Goal: Task Accomplishment & Management: Use online tool/utility

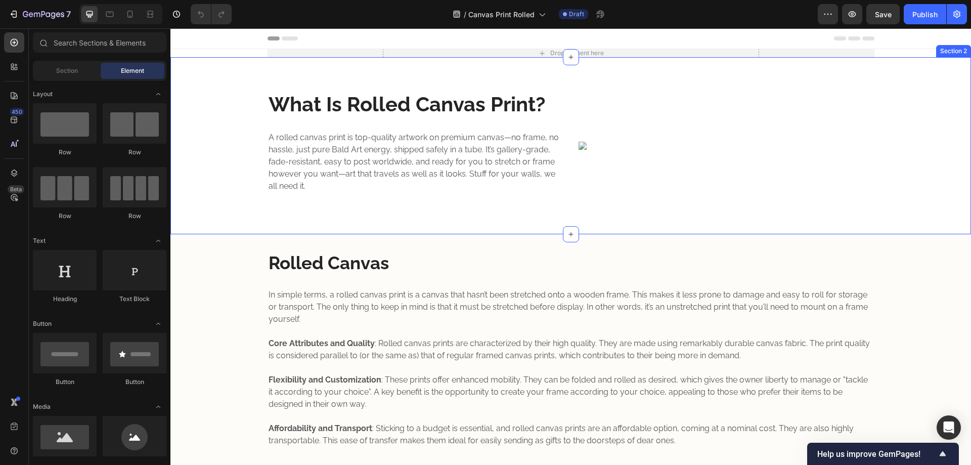
click at [488, 71] on div "What Is Rolled Canvas Print? Heading A rolled canvas print is top-quality artwo…" at bounding box center [570, 146] width 785 height 162
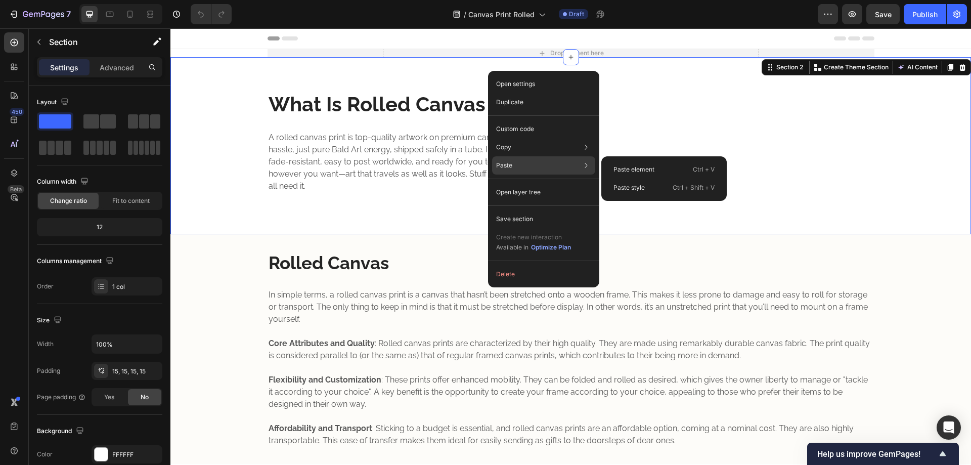
click at [535, 167] on div "Paste Paste element Ctrl + V Paste style Ctrl + Shift + V" at bounding box center [543, 165] width 103 height 18
click at [619, 170] on p "Paste element" at bounding box center [633, 169] width 41 height 9
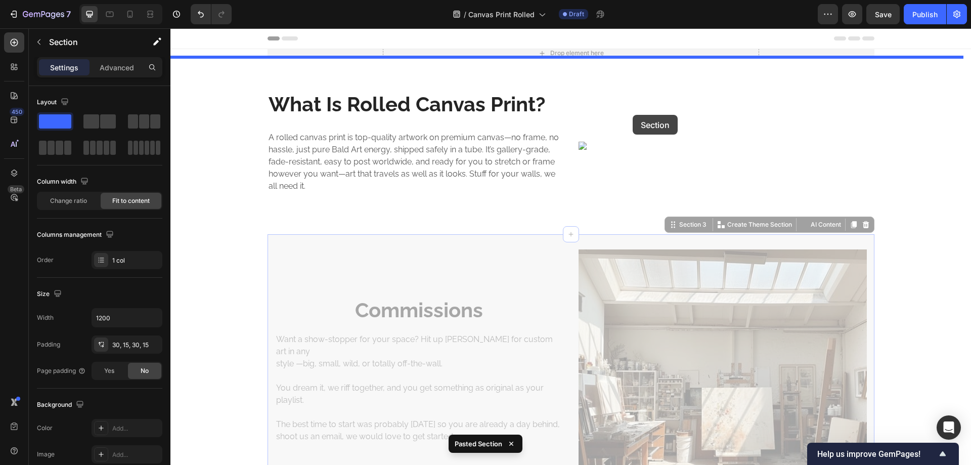
drag, startPoint x: 671, startPoint y: 228, endPoint x: 633, endPoint y: 115, distance: 119.2
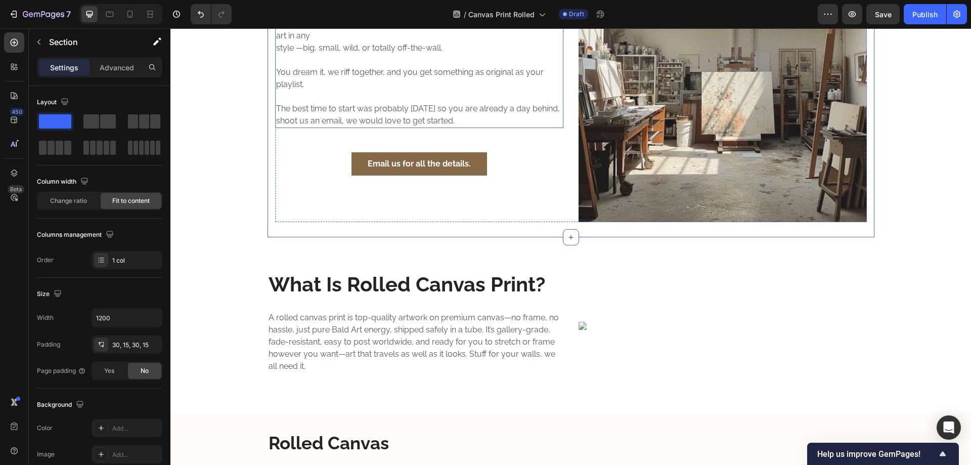
scroll to position [168, 0]
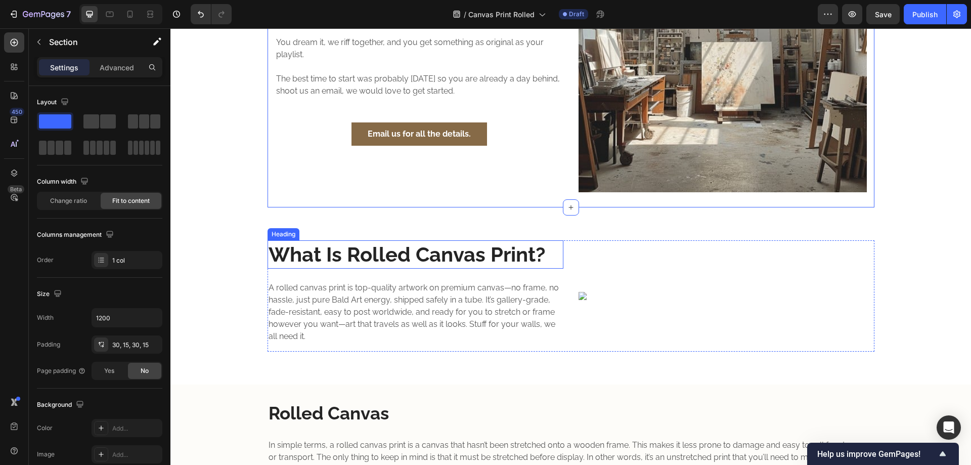
click at [534, 252] on strong "What Is Rolled Canvas Print?" at bounding box center [407, 254] width 277 height 24
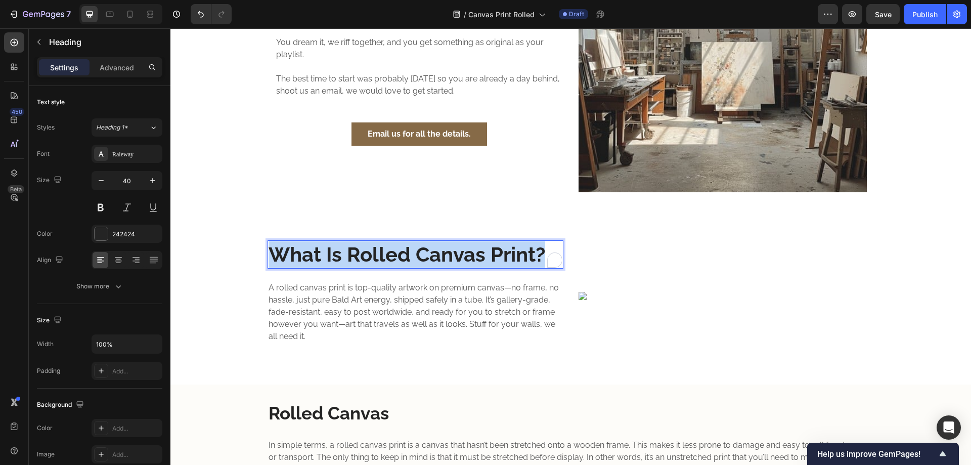
click at [481, 247] on strong "What Is Rolled Canvas Print?" at bounding box center [407, 254] width 277 height 24
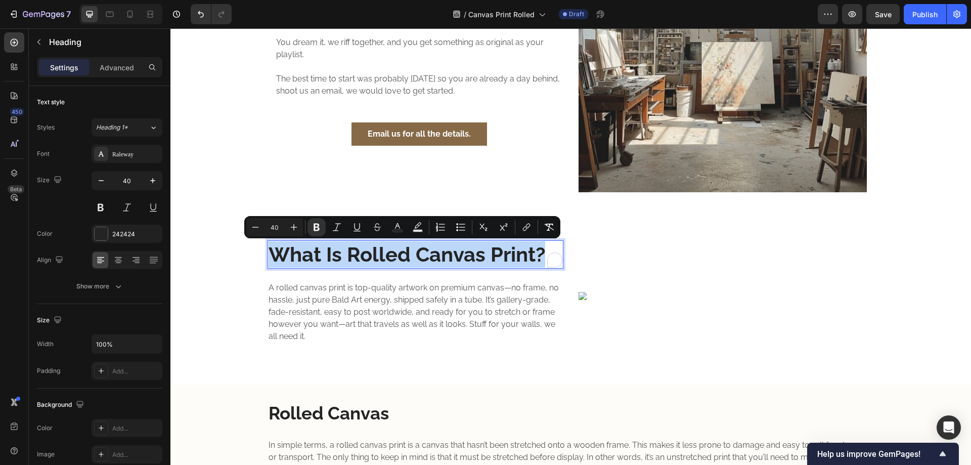
copy strong "What Is Rolled Canvas Print?"
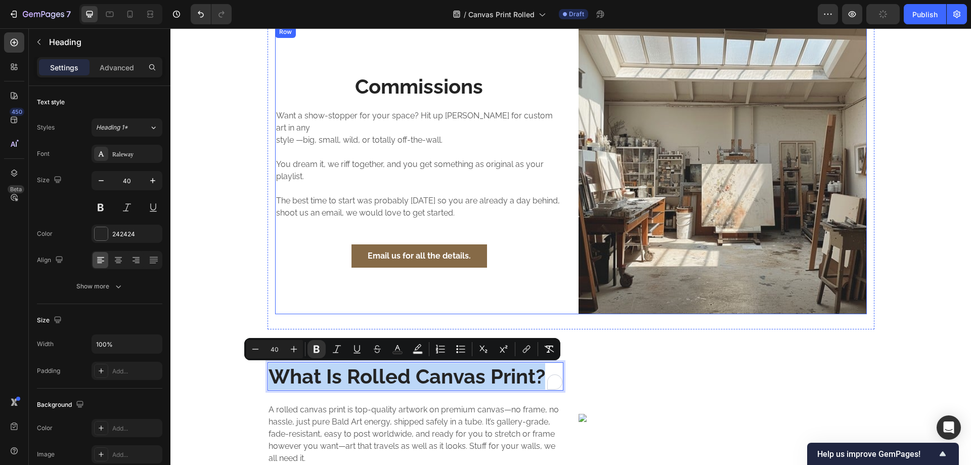
scroll to position [0, 0]
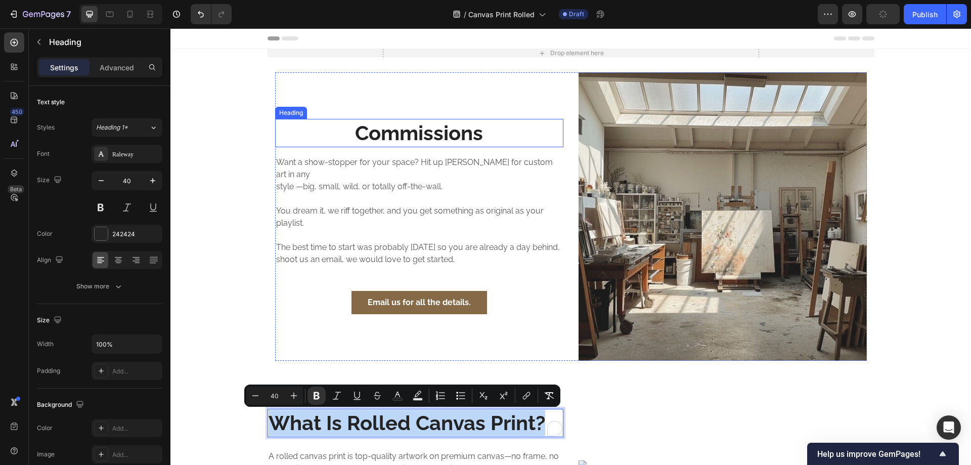
click at [390, 142] on h2 "Commissions" at bounding box center [419, 133] width 288 height 28
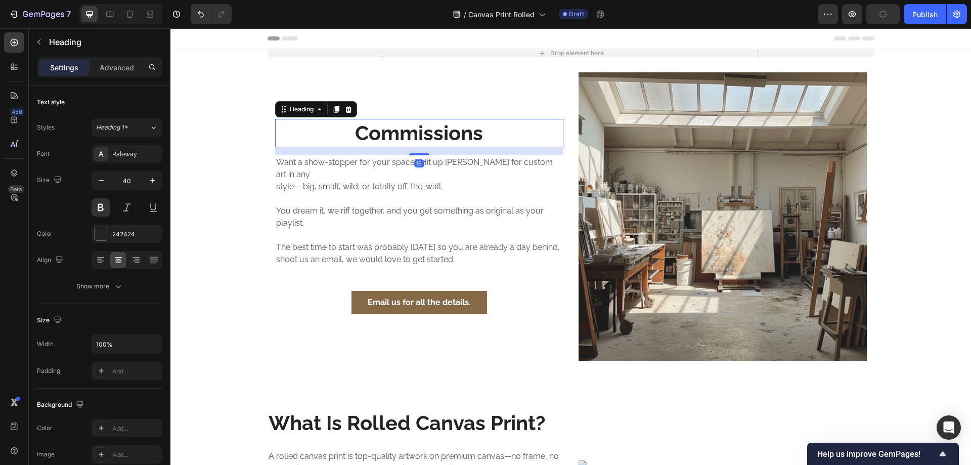
click at [397, 139] on h2 "Commissions" at bounding box center [419, 133] width 288 height 28
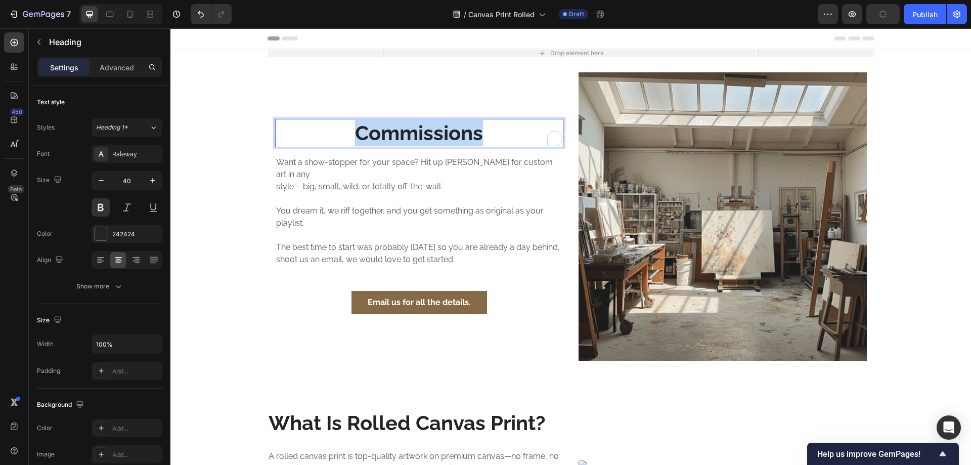
click at [397, 139] on p "Commissions" at bounding box center [419, 133] width 286 height 26
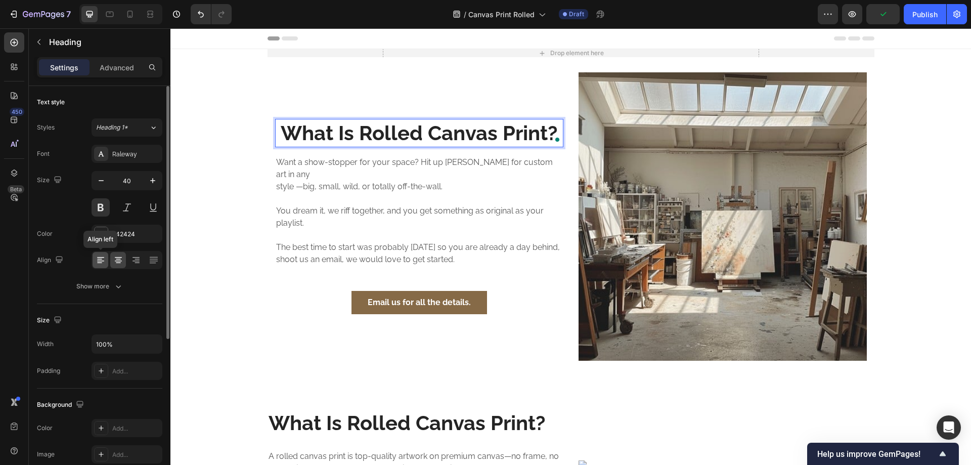
click at [106, 258] on div at bounding box center [101, 260] width 16 height 16
click at [409, 137] on strong "What Is Rolled Canvas Print?" at bounding box center [414, 133] width 277 height 24
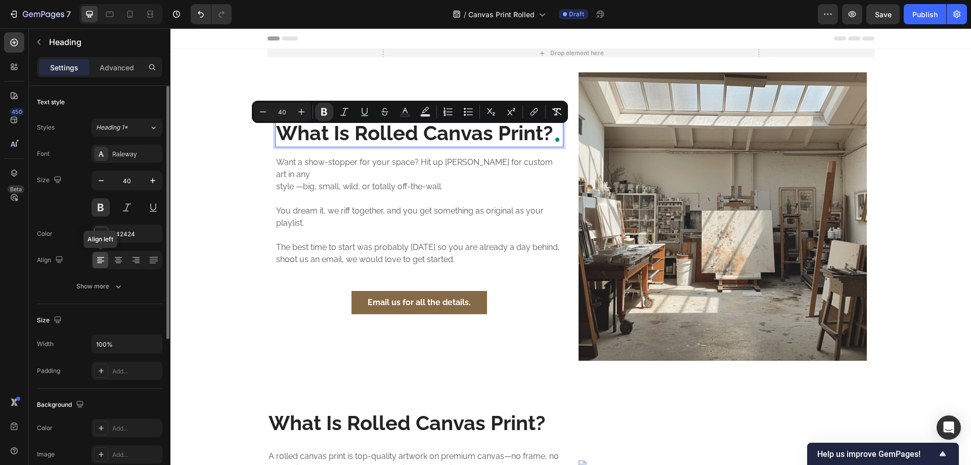
click at [101, 258] on icon at bounding box center [101, 260] width 10 height 10
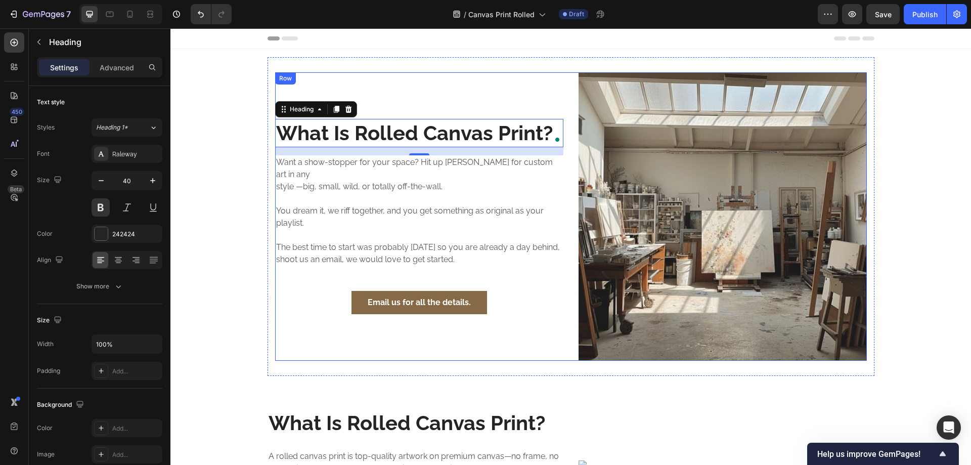
scroll to position [168, 0]
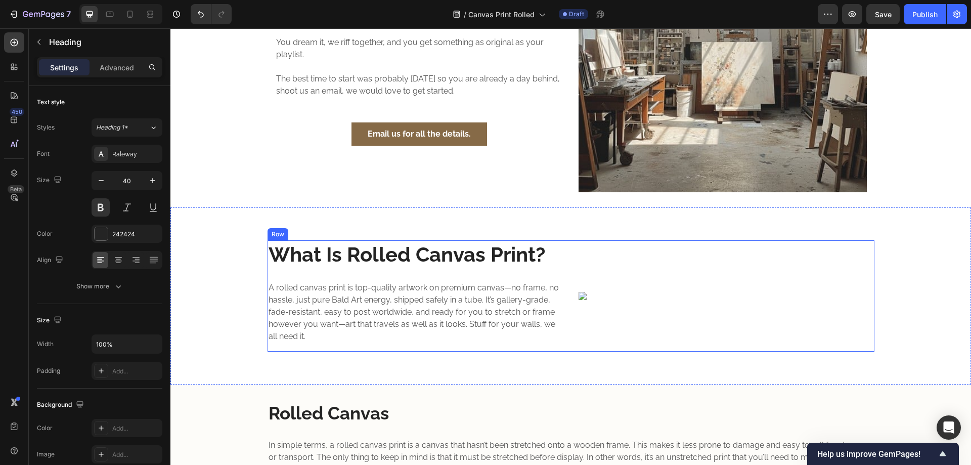
click at [376, 302] on p "A rolled canvas print is top-quality artwork on premium canvas—no frame, no has…" at bounding box center [416, 312] width 294 height 61
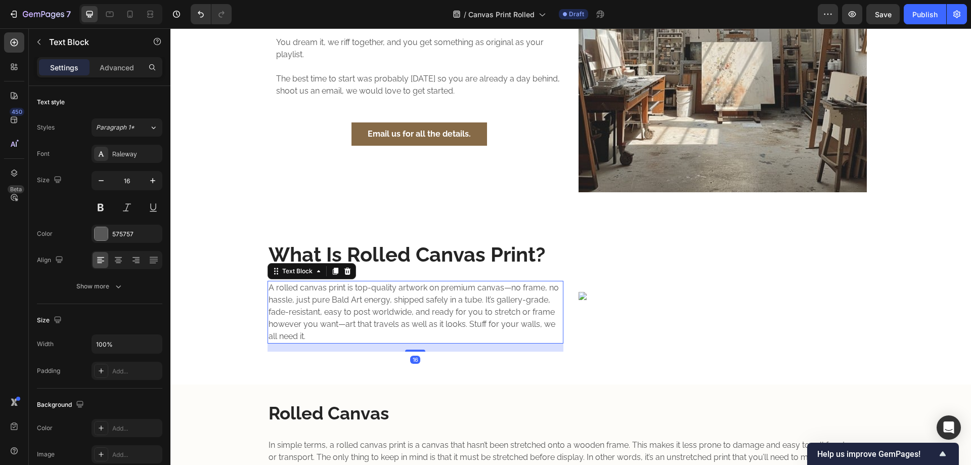
click at [376, 302] on p "A rolled canvas print is top-quality artwork on premium canvas—no frame, no has…" at bounding box center [416, 312] width 294 height 61
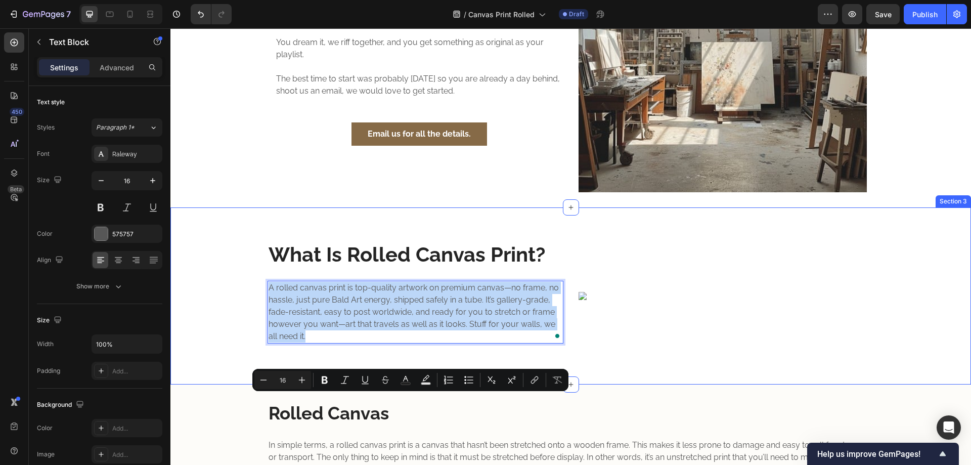
scroll to position [0, 0]
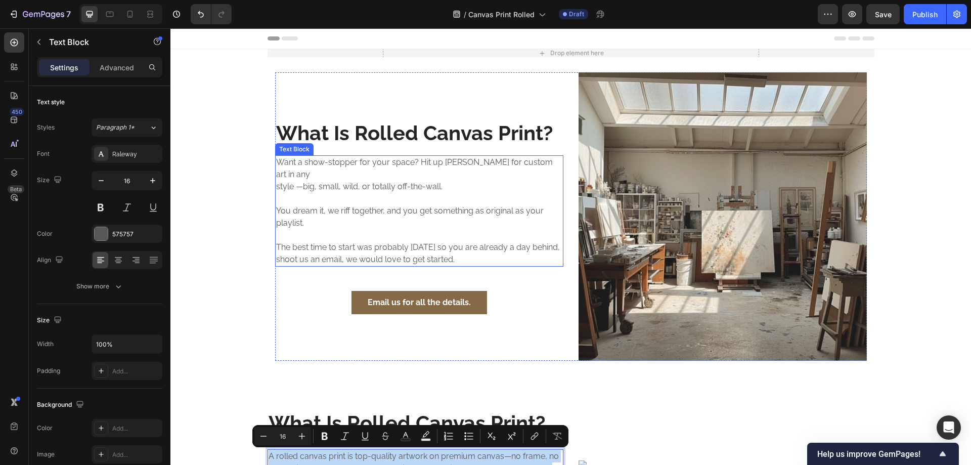
click at [356, 220] on p "You dream it, we riff together, and you get something as original as your playl…" at bounding box center [419, 217] width 286 height 24
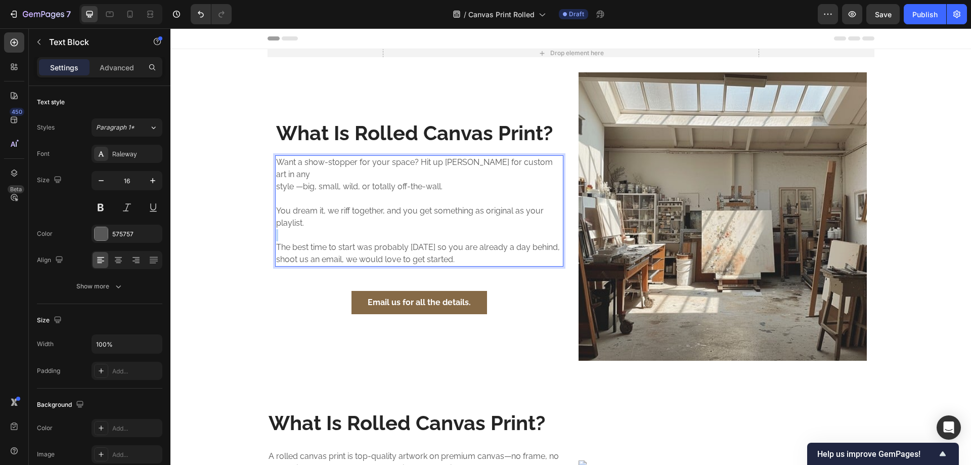
click at [356, 220] on p "You dream it, we riff together, and you get something as original as your playl…" at bounding box center [419, 217] width 286 height 24
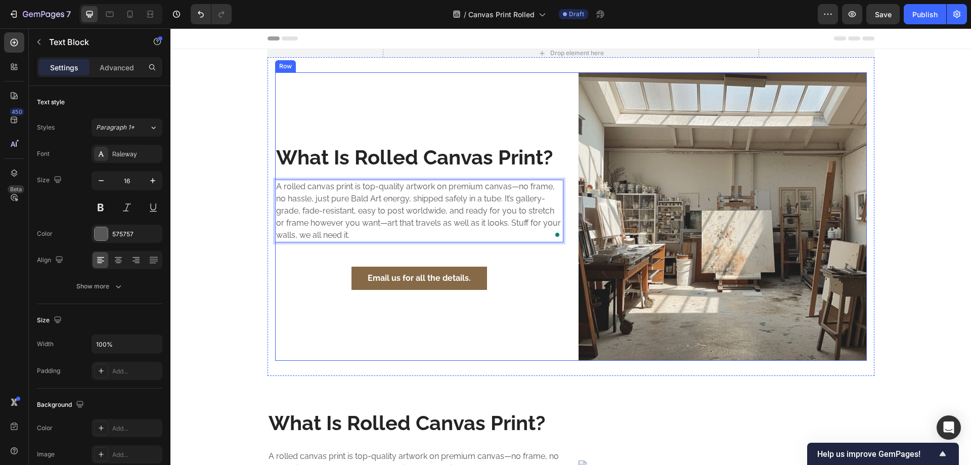
click at [515, 99] on div "⁠⁠⁠⁠⁠⁠⁠ What Is Rolled Canvas Print? Heading A rolled canvas print is top-quali…" at bounding box center [419, 216] width 288 height 288
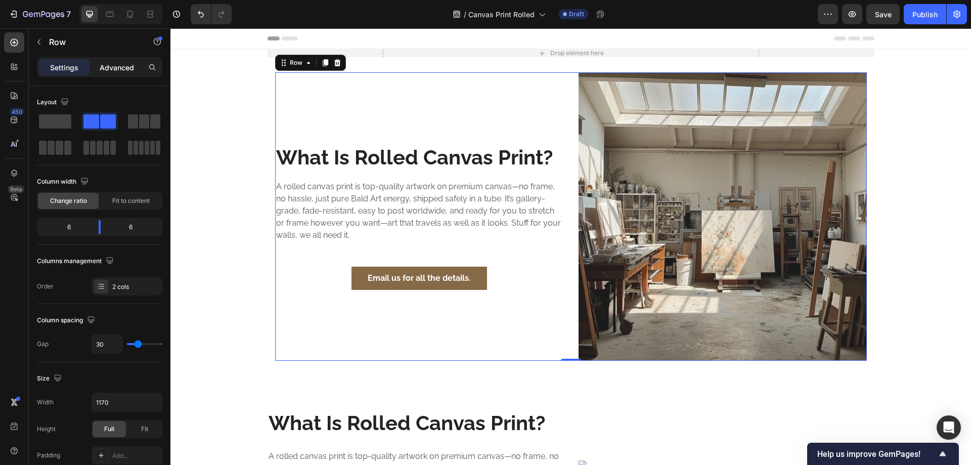
click at [127, 69] on p "Advanced" at bounding box center [117, 67] width 34 height 11
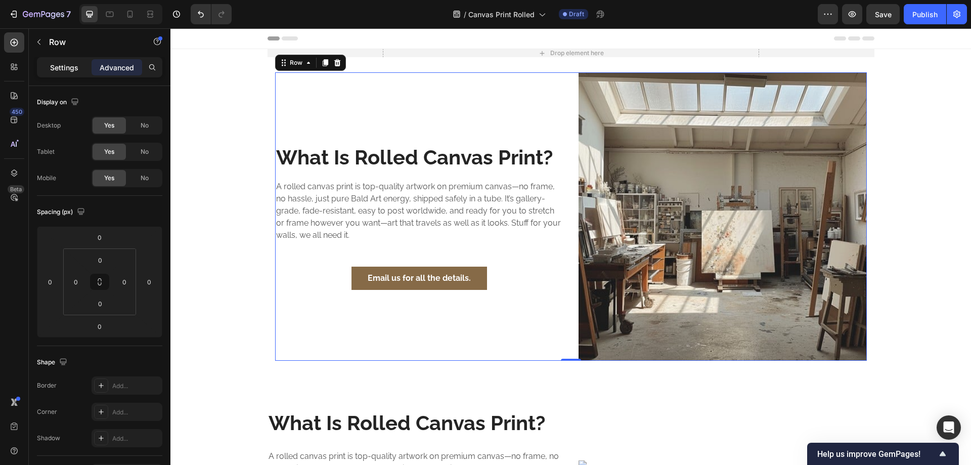
click at [74, 64] on p "Settings" at bounding box center [64, 67] width 28 height 11
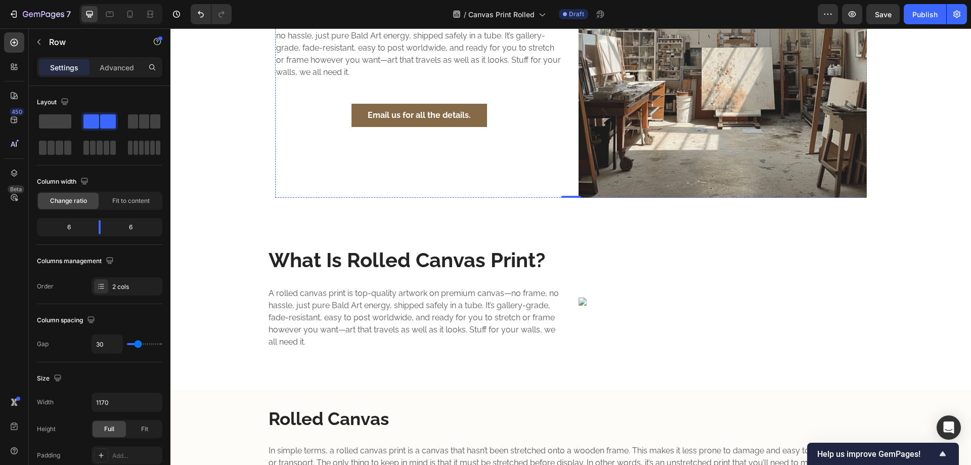
scroll to position [168, 0]
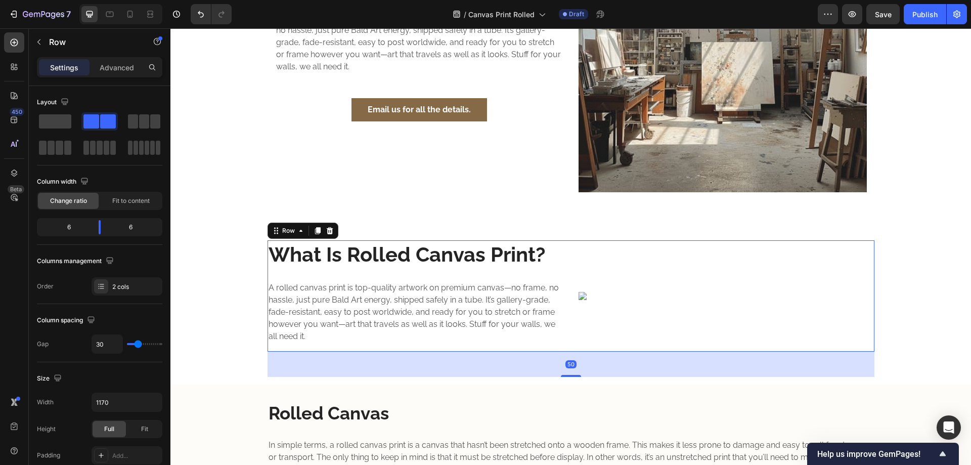
click at [625, 274] on div "Image" at bounding box center [727, 295] width 296 height 111
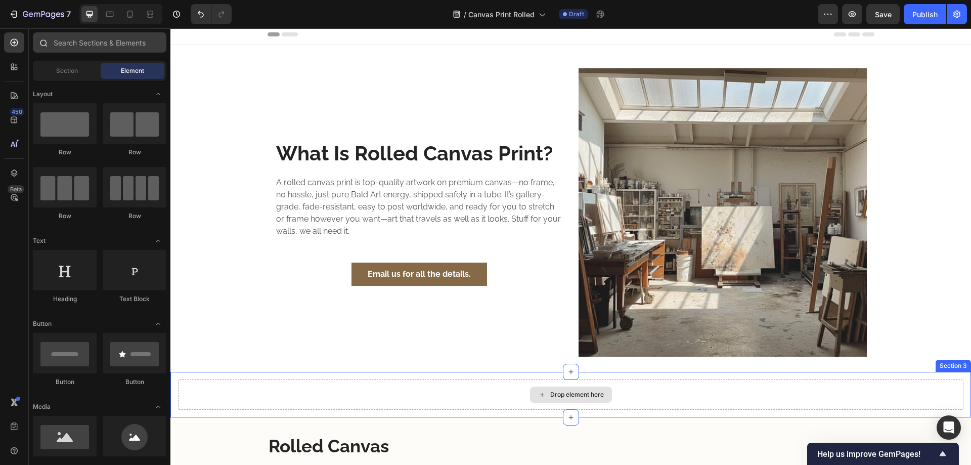
scroll to position [0, 0]
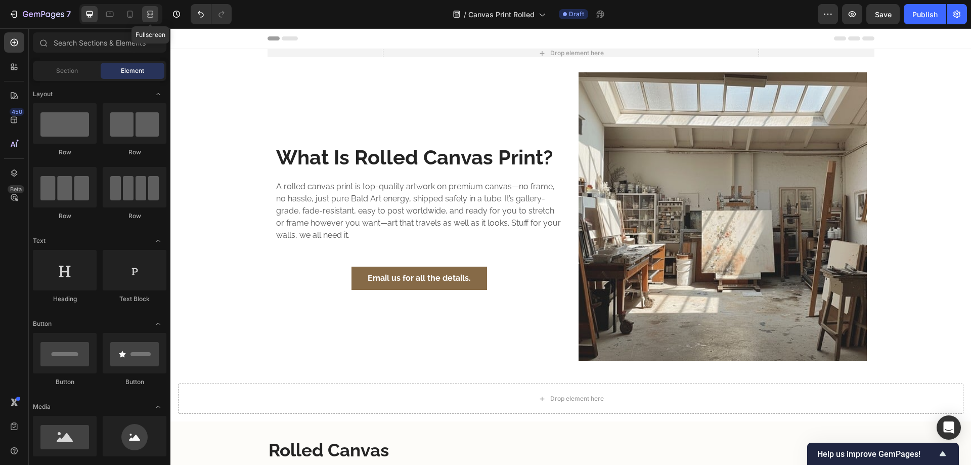
click at [144, 10] on div at bounding box center [150, 14] width 16 height 16
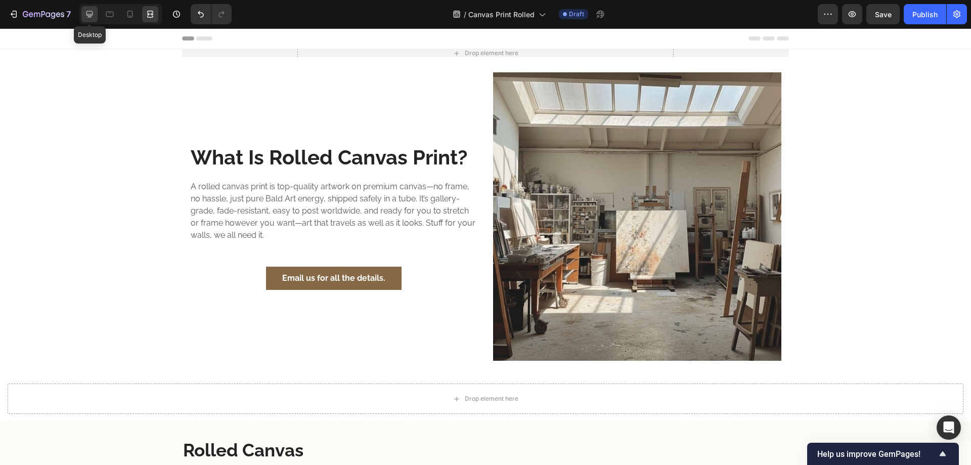
click at [92, 15] on icon at bounding box center [89, 14] width 7 height 7
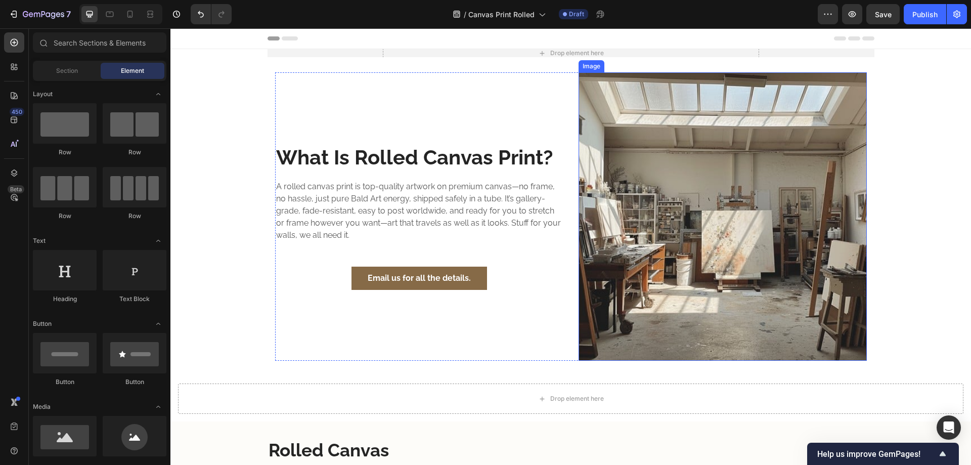
click at [624, 187] on img at bounding box center [723, 216] width 288 height 288
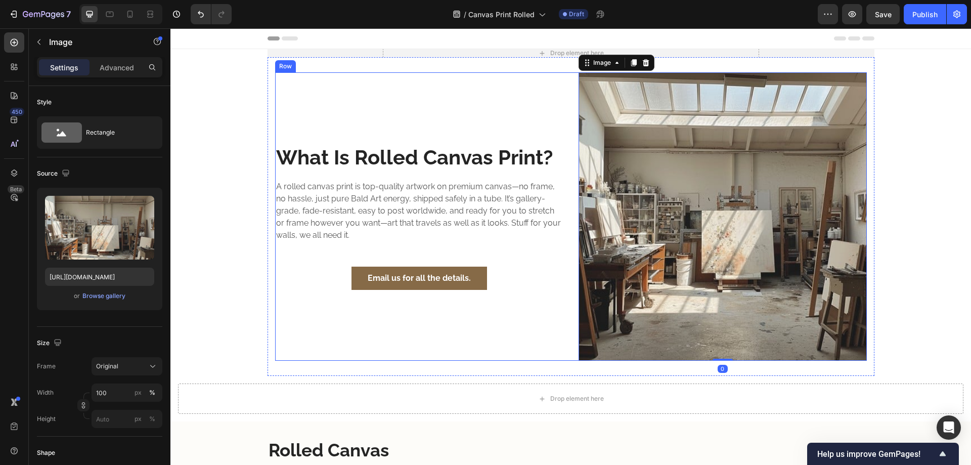
click at [529, 122] on div "What Is Rolled Canvas Print? Heading A rolled canvas print is top-quality artwo…" at bounding box center [419, 216] width 288 height 288
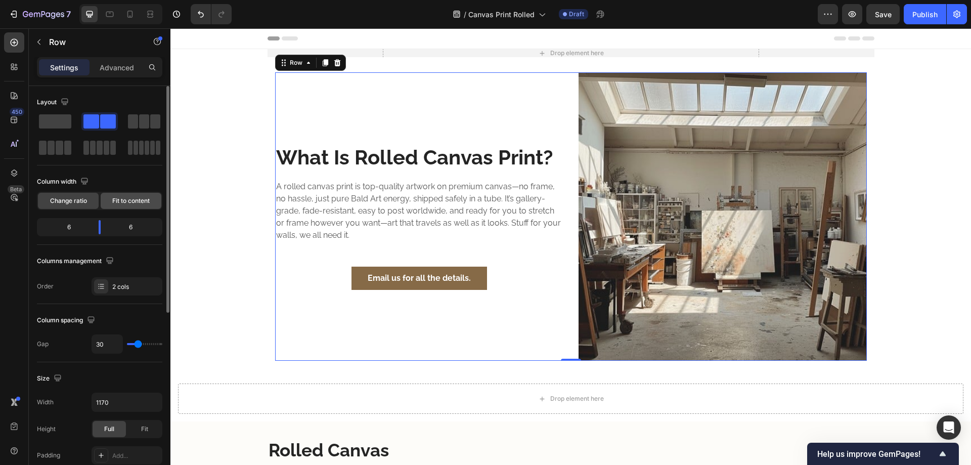
click at [129, 198] on span "Fit to content" at bounding box center [130, 200] width 37 height 9
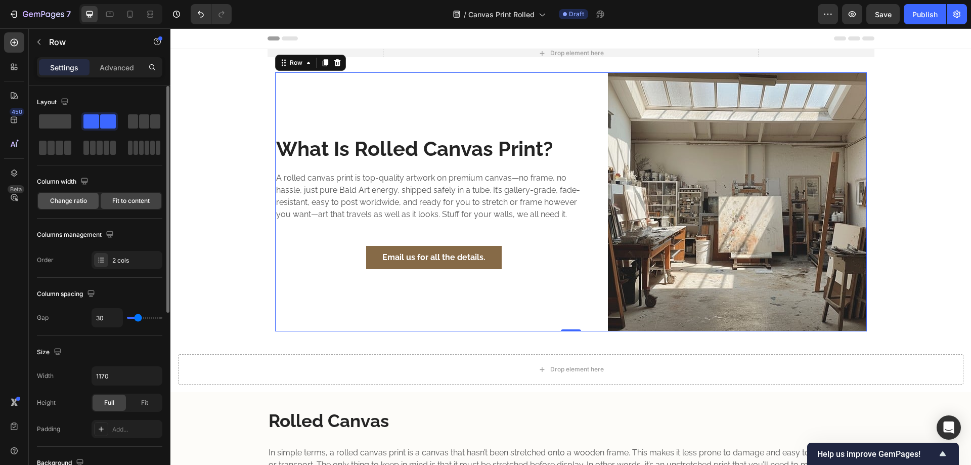
click at [67, 200] on span "Change ratio" at bounding box center [68, 200] width 37 height 9
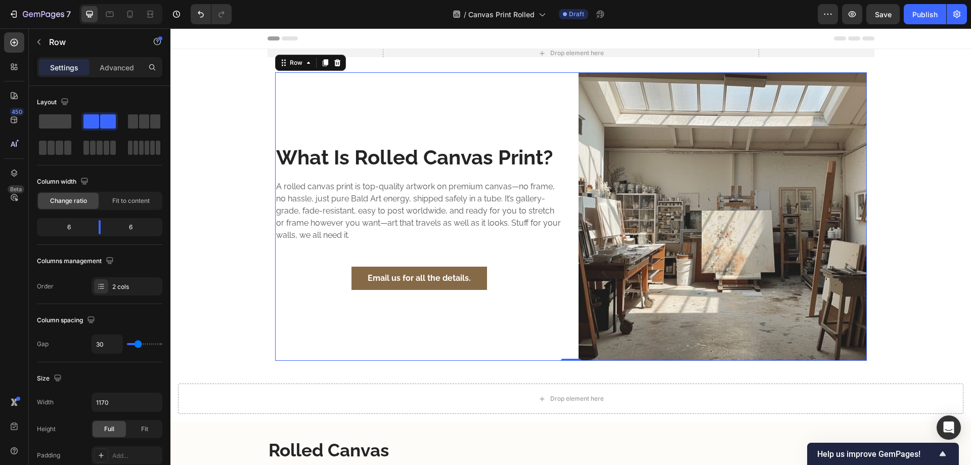
click at [125, 77] on div "Settings Advanced" at bounding box center [100, 71] width 142 height 29
click at [129, 72] on p "Advanced" at bounding box center [117, 67] width 34 height 11
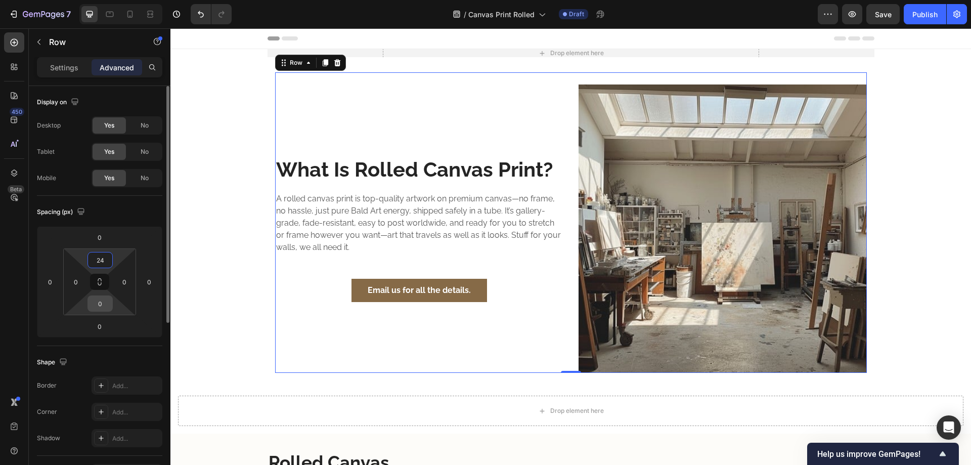
type input "24"
click at [99, 297] on input "0" at bounding box center [100, 303] width 20 height 15
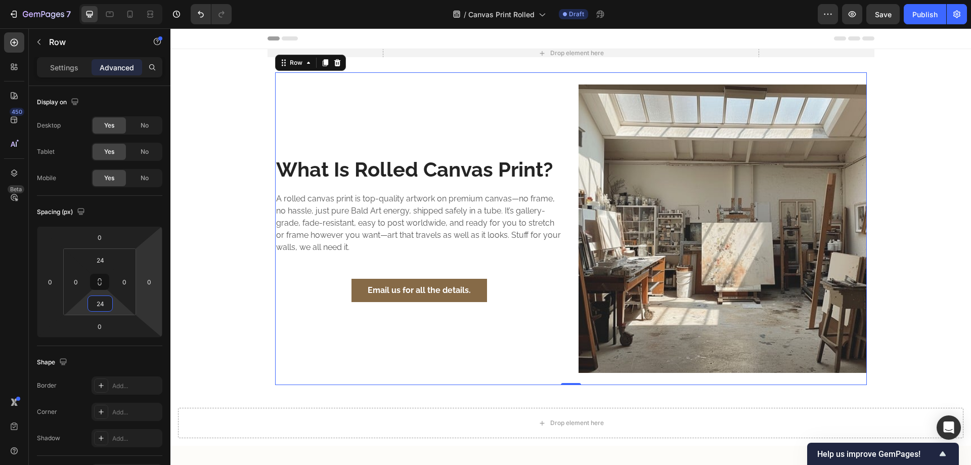
type input "24"
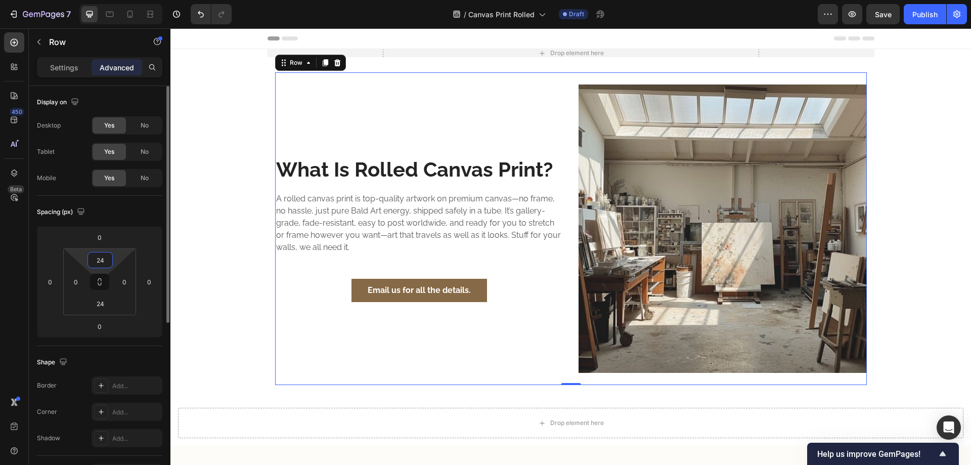
click at [104, 262] on input "24" at bounding box center [100, 259] width 20 height 15
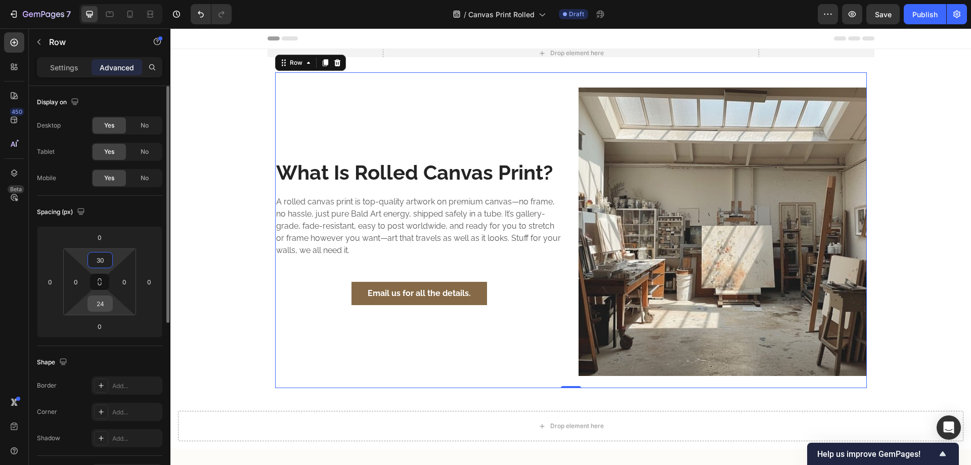
type input "30"
click at [102, 306] on input "24" at bounding box center [100, 303] width 20 height 15
type input "30"
click at [79, 282] on input "0" at bounding box center [75, 281] width 15 height 15
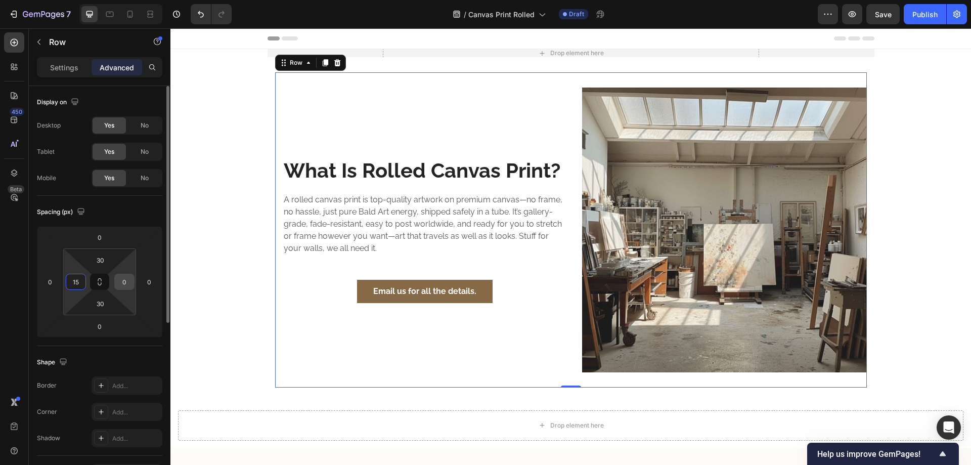
type input "15"
click at [130, 283] on input "0" at bounding box center [124, 281] width 15 height 15
type input "15"
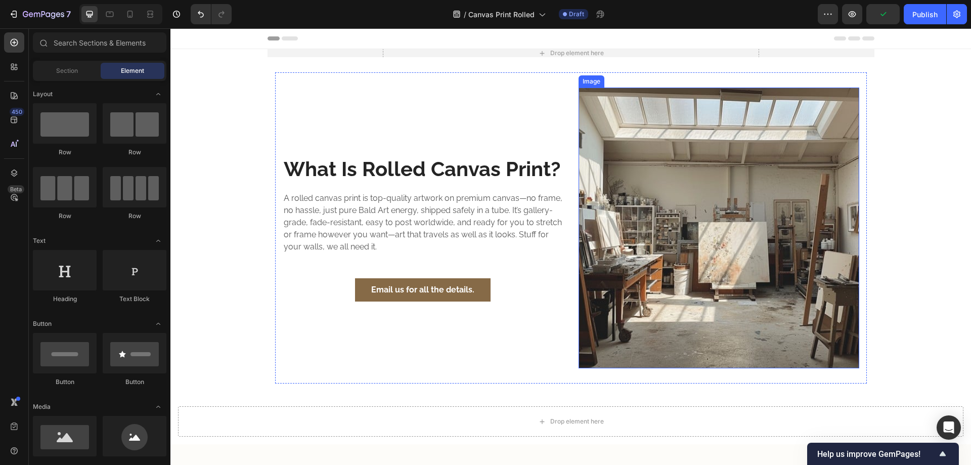
click at [709, 184] on img at bounding box center [719, 227] width 281 height 281
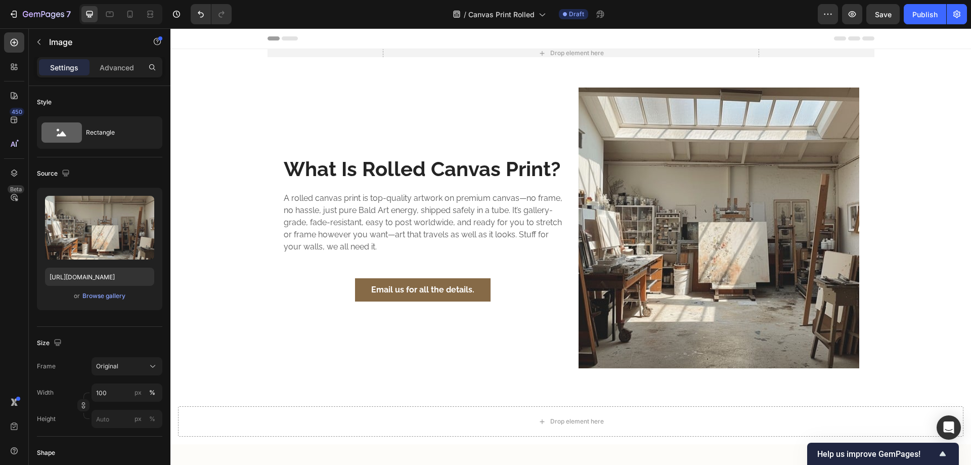
click at [630, 148] on img at bounding box center [719, 227] width 281 height 281
click at [680, 189] on img at bounding box center [719, 227] width 281 height 281
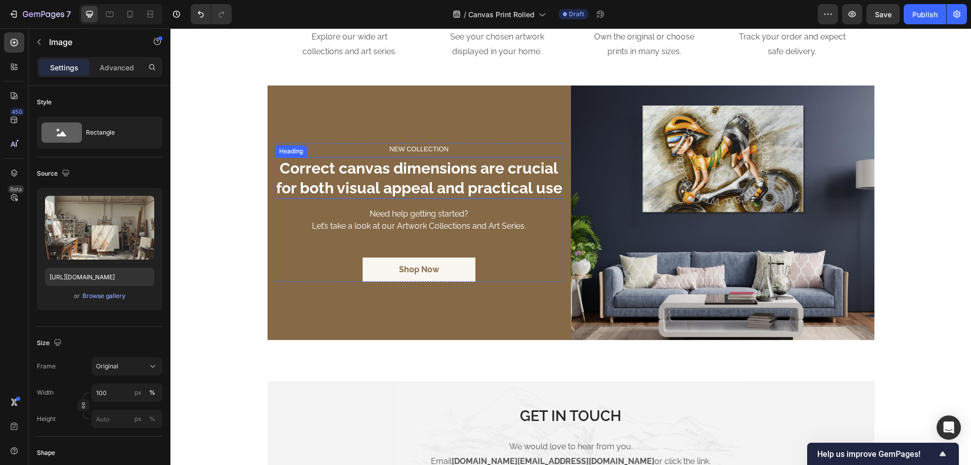
scroll to position [1011, 0]
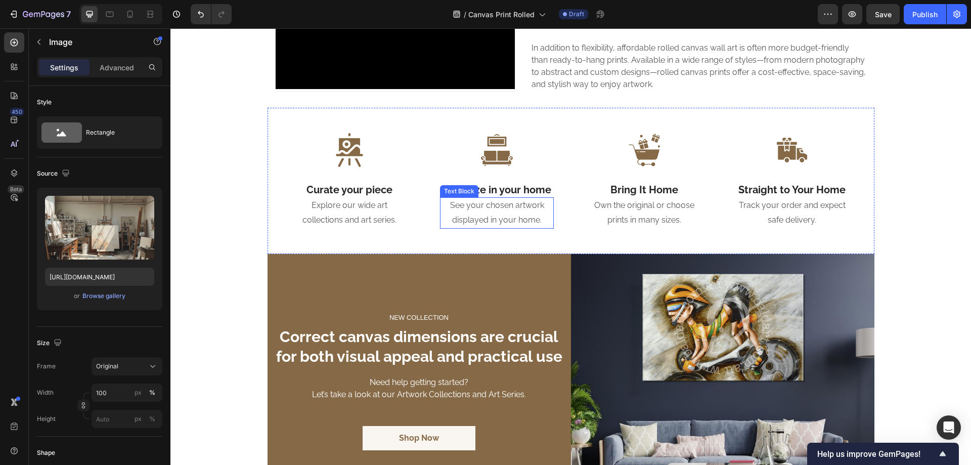
click at [485, 204] on p "See your chosen artwork displayed in your home." at bounding box center [497, 212] width 112 height 29
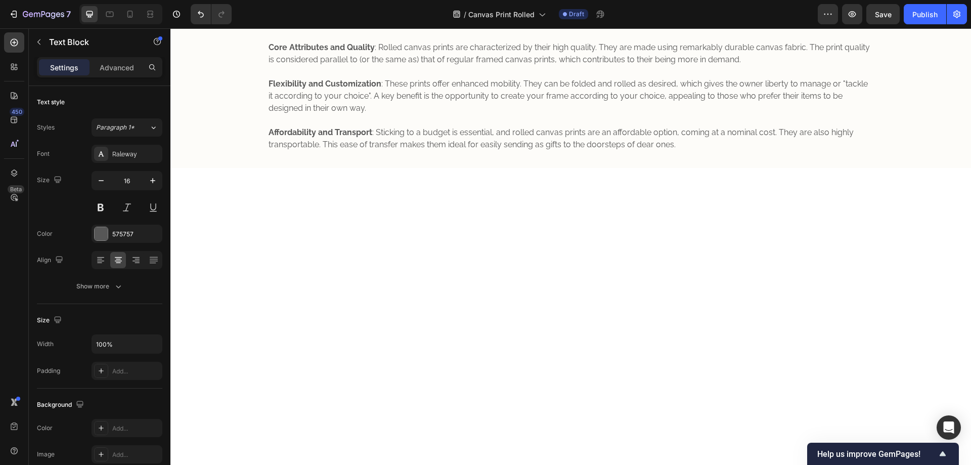
scroll to position [0, 0]
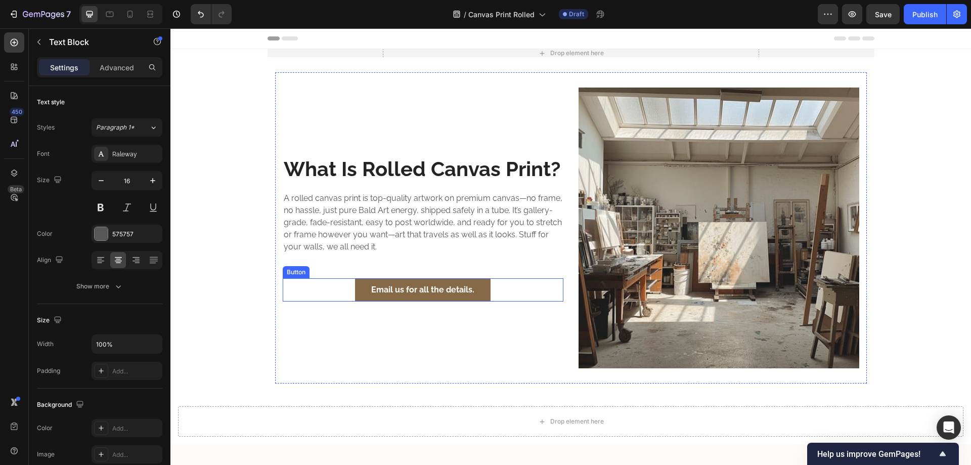
click at [321, 286] on div "Email us for all the details. Button" at bounding box center [423, 289] width 281 height 23
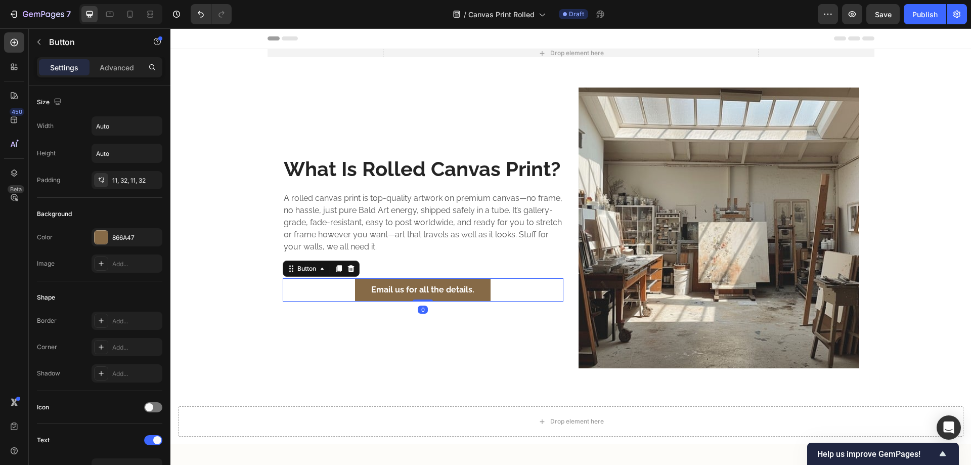
scroll to position [318, 0]
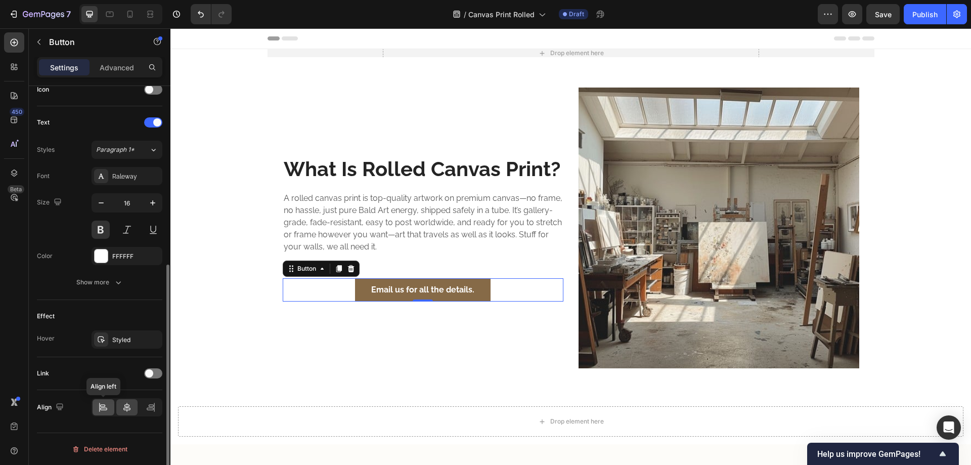
click at [99, 405] on icon at bounding box center [103, 407] width 10 height 10
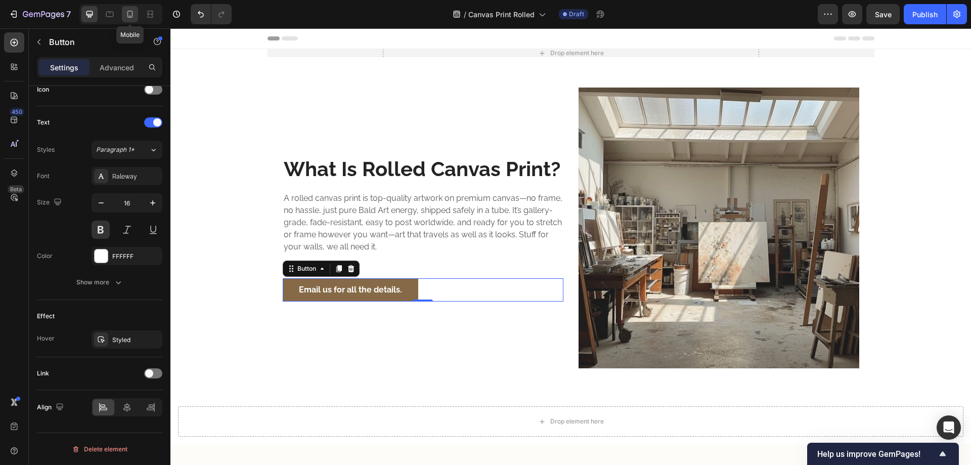
click at [130, 13] on icon at bounding box center [130, 14] width 10 height 10
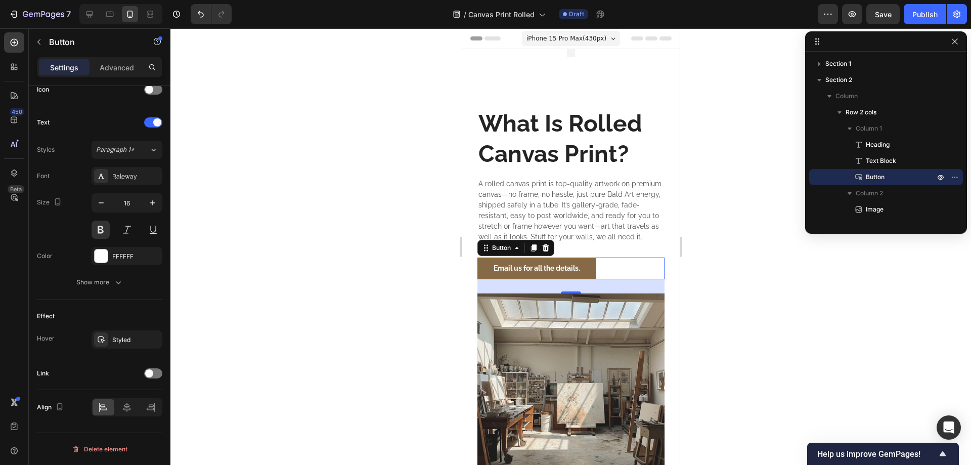
click at [346, 247] on div at bounding box center [570, 246] width 801 height 436
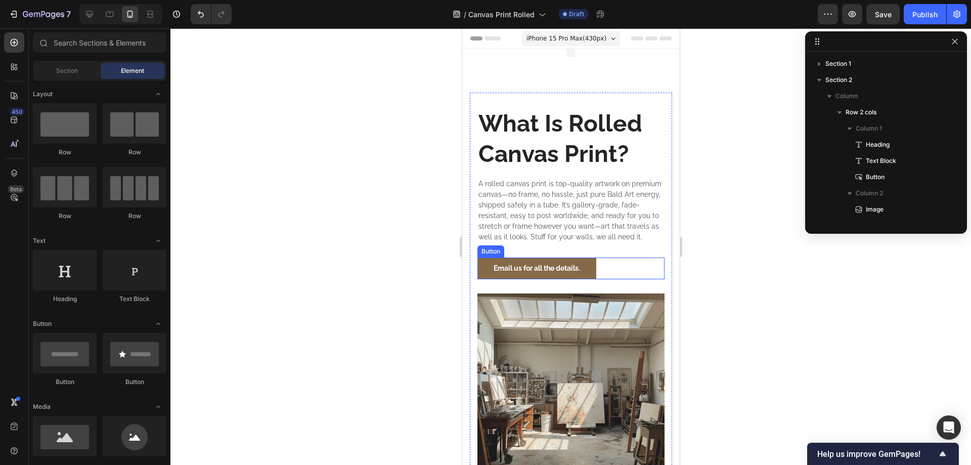
click at [618, 279] on div "Email us for all the details. Button" at bounding box center [570, 268] width 187 height 22
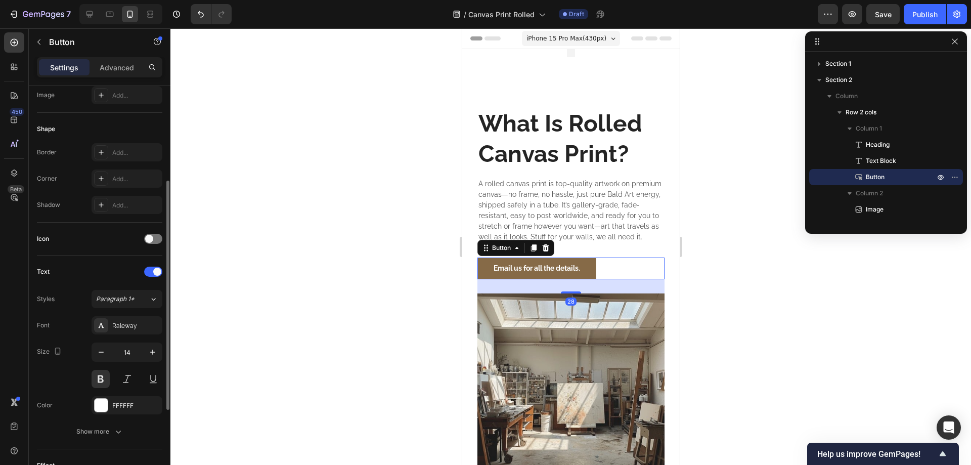
scroll to position [318, 0]
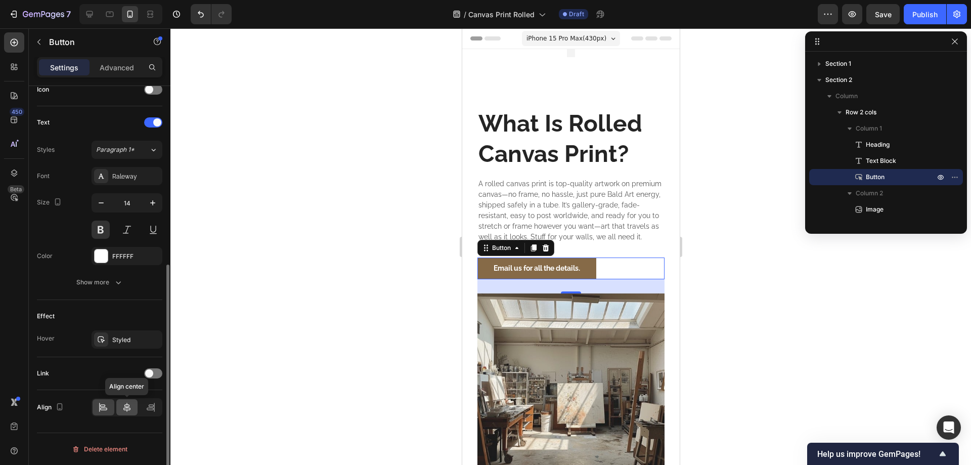
click at [123, 413] on div at bounding box center [127, 407] width 22 height 16
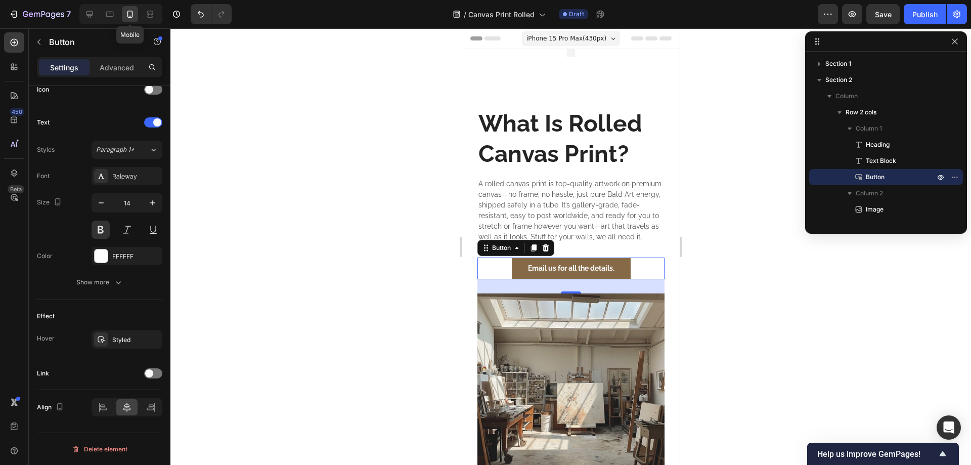
click at [130, 12] on icon at bounding box center [130, 14] width 10 height 10
click at [102, 13] on div at bounding box center [110, 14] width 16 height 16
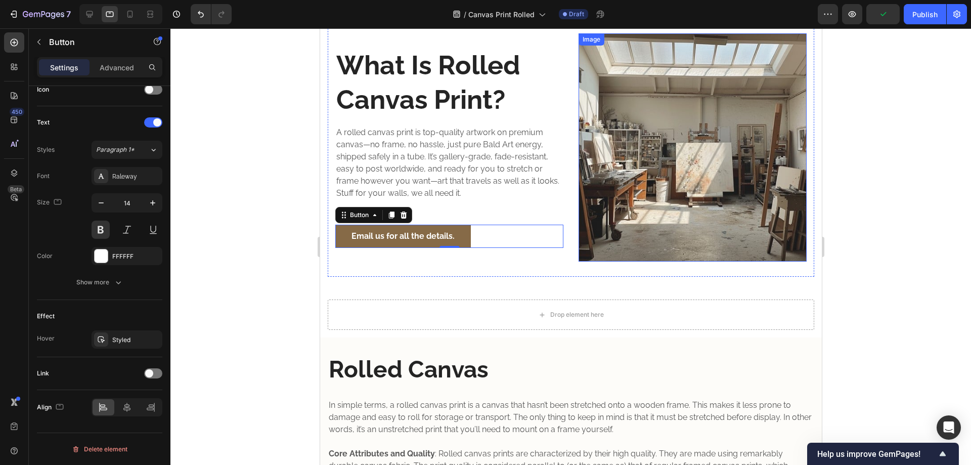
scroll to position [256, 0]
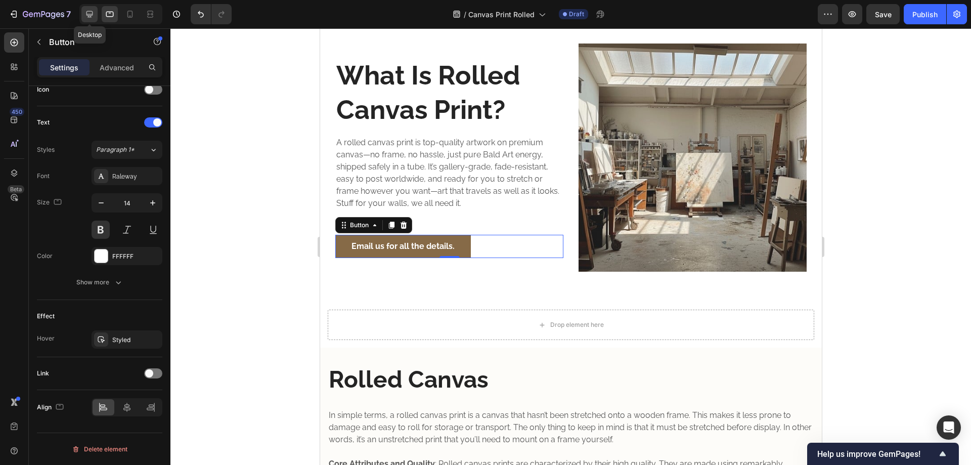
click at [85, 13] on icon at bounding box center [89, 14] width 10 height 10
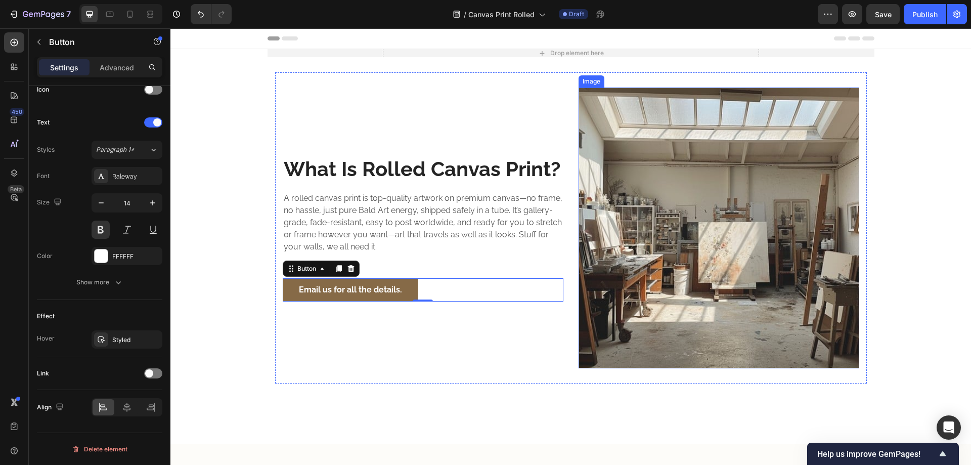
click at [695, 151] on img at bounding box center [719, 227] width 281 height 281
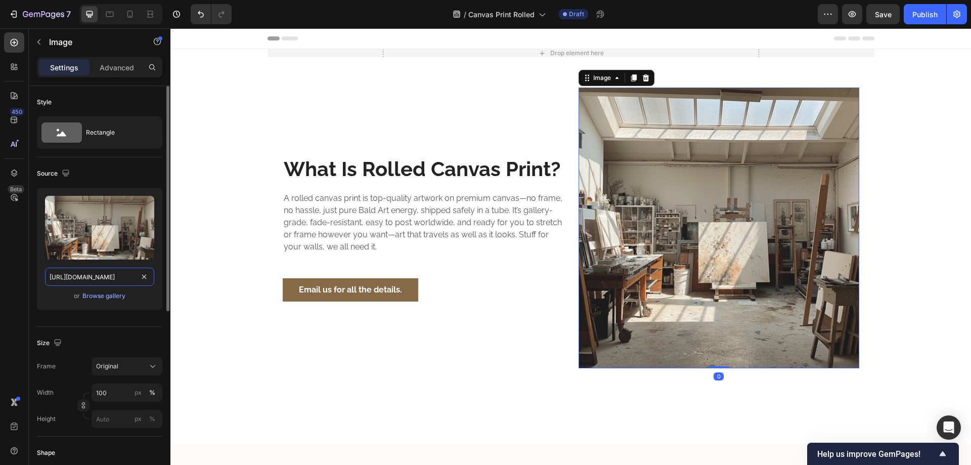
click at [90, 275] on input "[URL][DOMAIN_NAME]" at bounding box center [99, 277] width 109 height 18
paste input "rolled_canvas.jpg?v=1759106159"
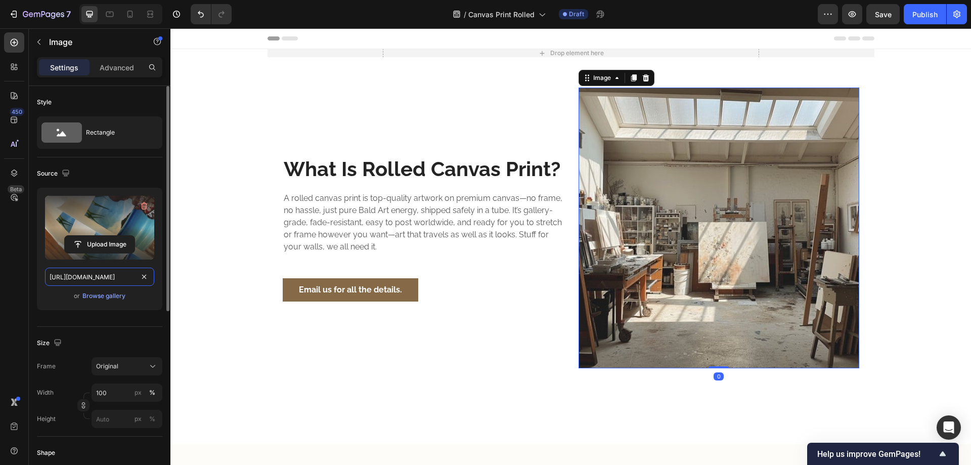
scroll to position [0, 151]
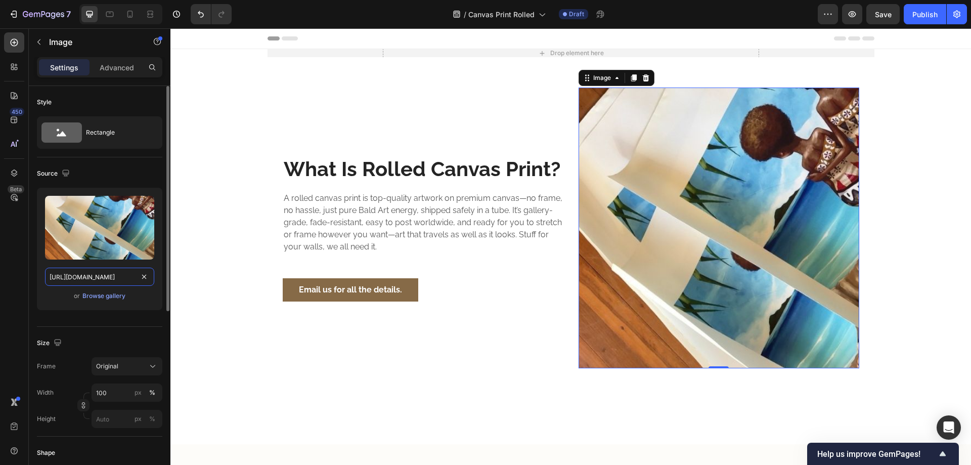
type input "[URL][DOMAIN_NAME]"
click at [124, 165] on div "Source" at bounding box center [99, 173] width 125 height 16
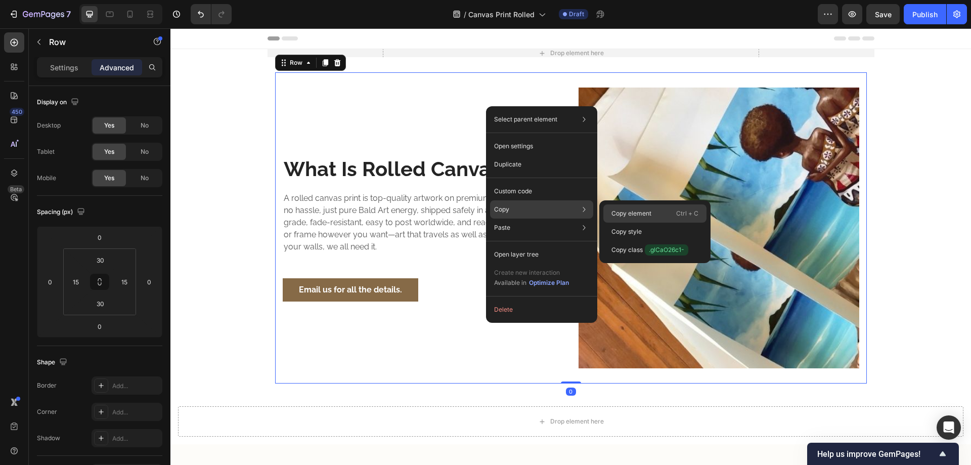
click at [614, 210] on p "Copy element" at bounding box center [631, 213] width 40 height 9
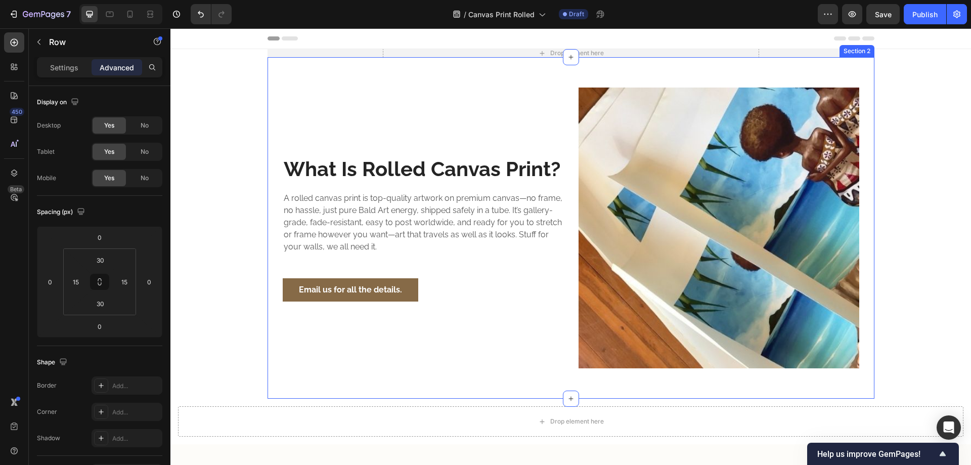
click at [539, 78] on div "What Is Rolled Canvas Print? Heading A rolled canvas print is top-quality artwo…" at bounding box center [571, 227] width 592 height 311
click at [584, 69] on div "What Is Rolled Canvas Print? Heading A rolled canvas print is top-quality artwo…" at bounding box center [571, 227] width 607 height 341
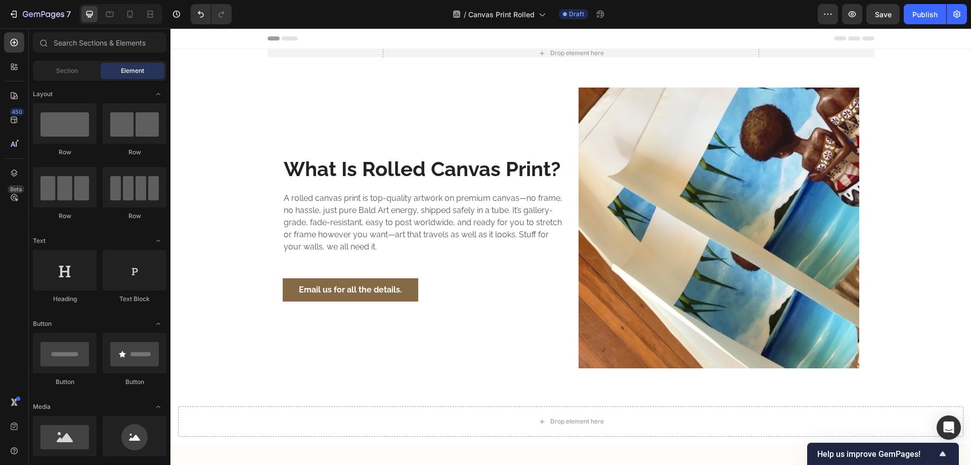
click at [473, 116] on div "What Is Rolled Canvas Print? Heading A rolled canvas print is top-quality artwo…" at bounding box center [423, 227] width 281 height 281
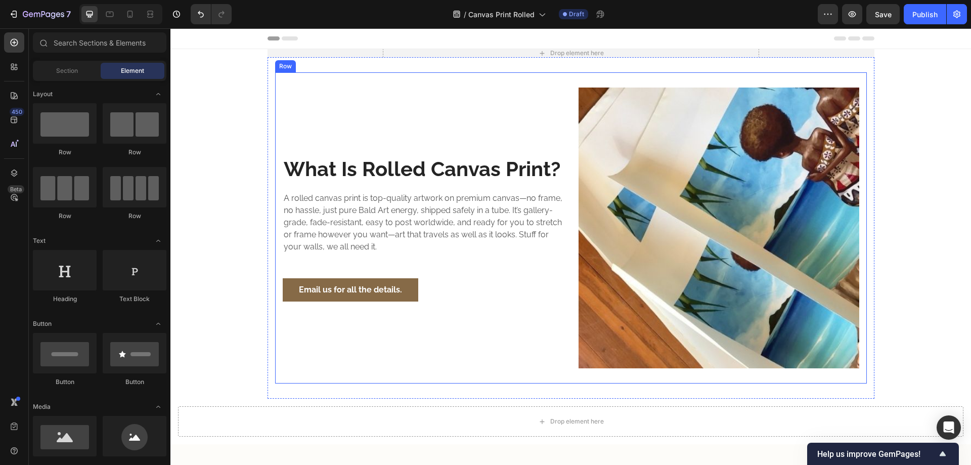
click at [325, 96] on div "What Is Rolled Canvas Print? Heading A rolled canvas print is top-quality artwo…" at bounding box center [423, 227] width 281 height 281
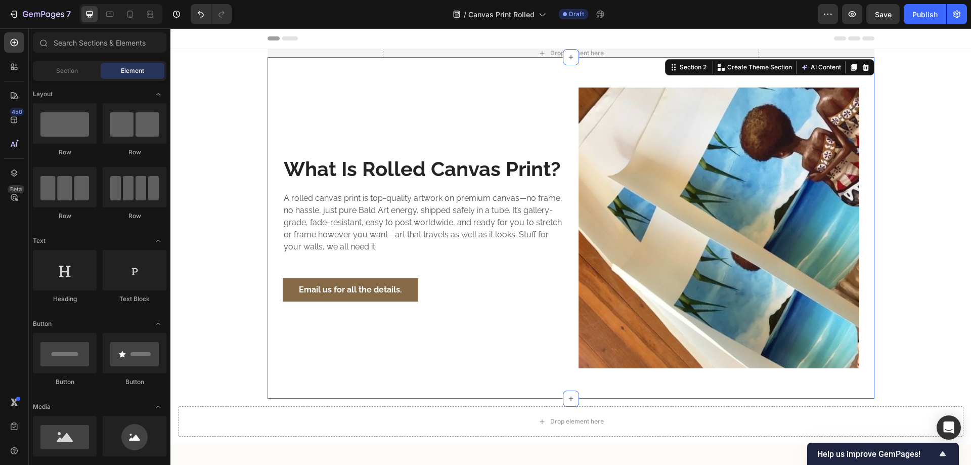
click at [342, 64] on div "What Is Rolled Canvas Print? Heading A rolled canvas print is top-quality artwo…" at bounding box center [571, 227] width 607 height 341
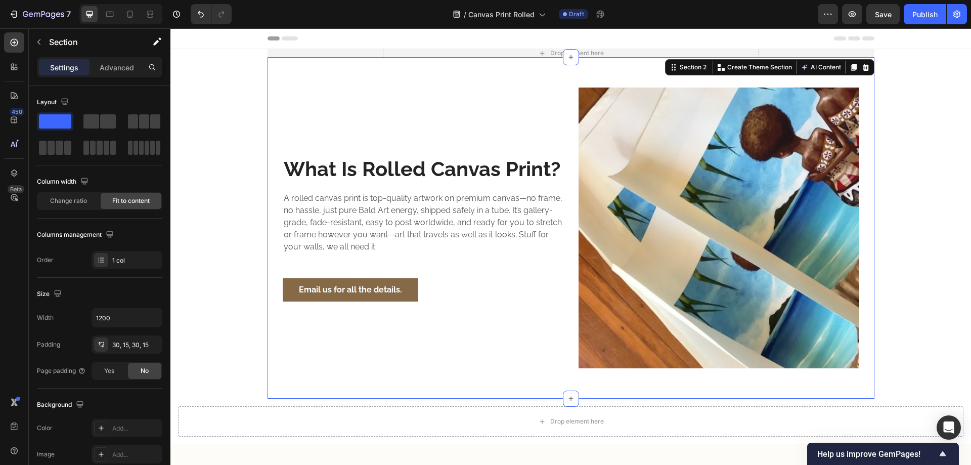
click at [142, 69] on div "Settings Advanced" at bounding box center [99, 67] width 121 height 16
click at [125, 69] on p "Advanced" at bounding box center [117, 67] width 34 height 11
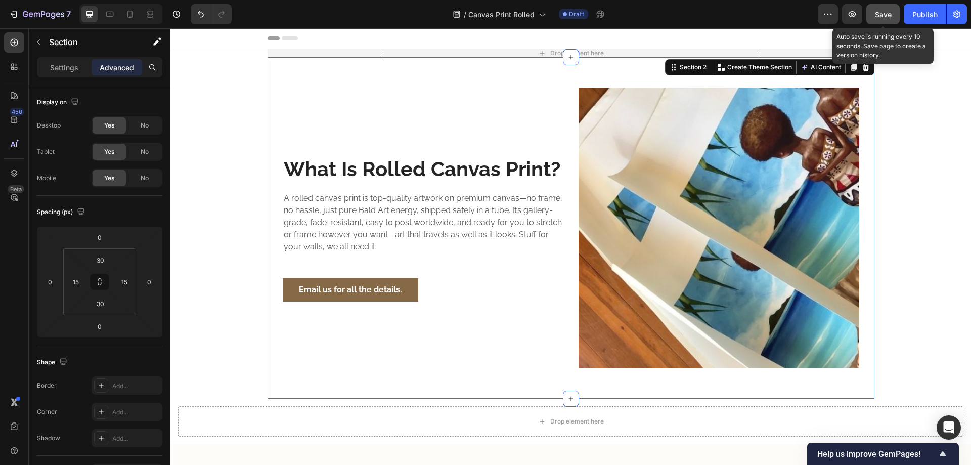
click at [889, 15] on span "Save" at bounding box center [883, 14] width 17 height 9
